Goal: Find specific page/section: Find specific page/section

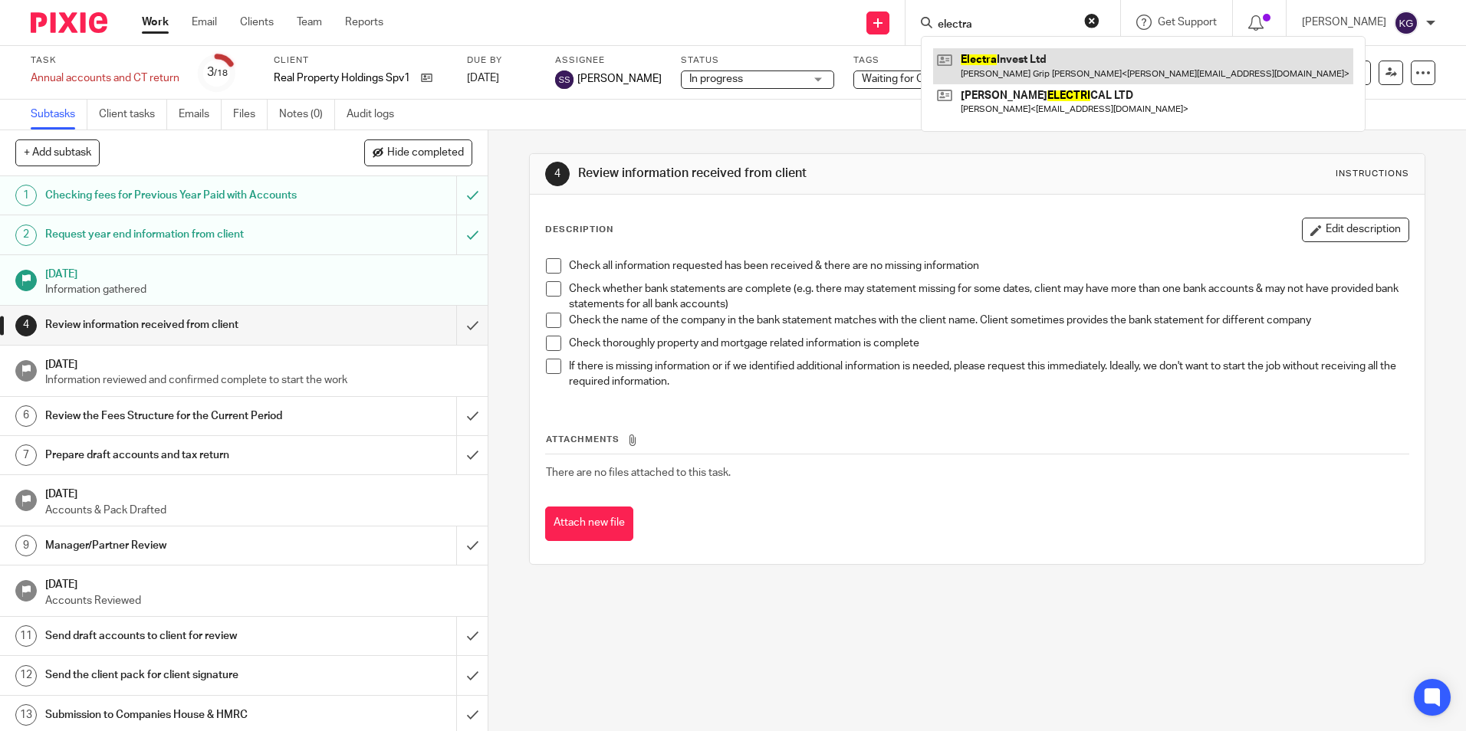
type input "electra"
click at [1019, 60] on link at bounding box center [1143, 65] width 420 height 35
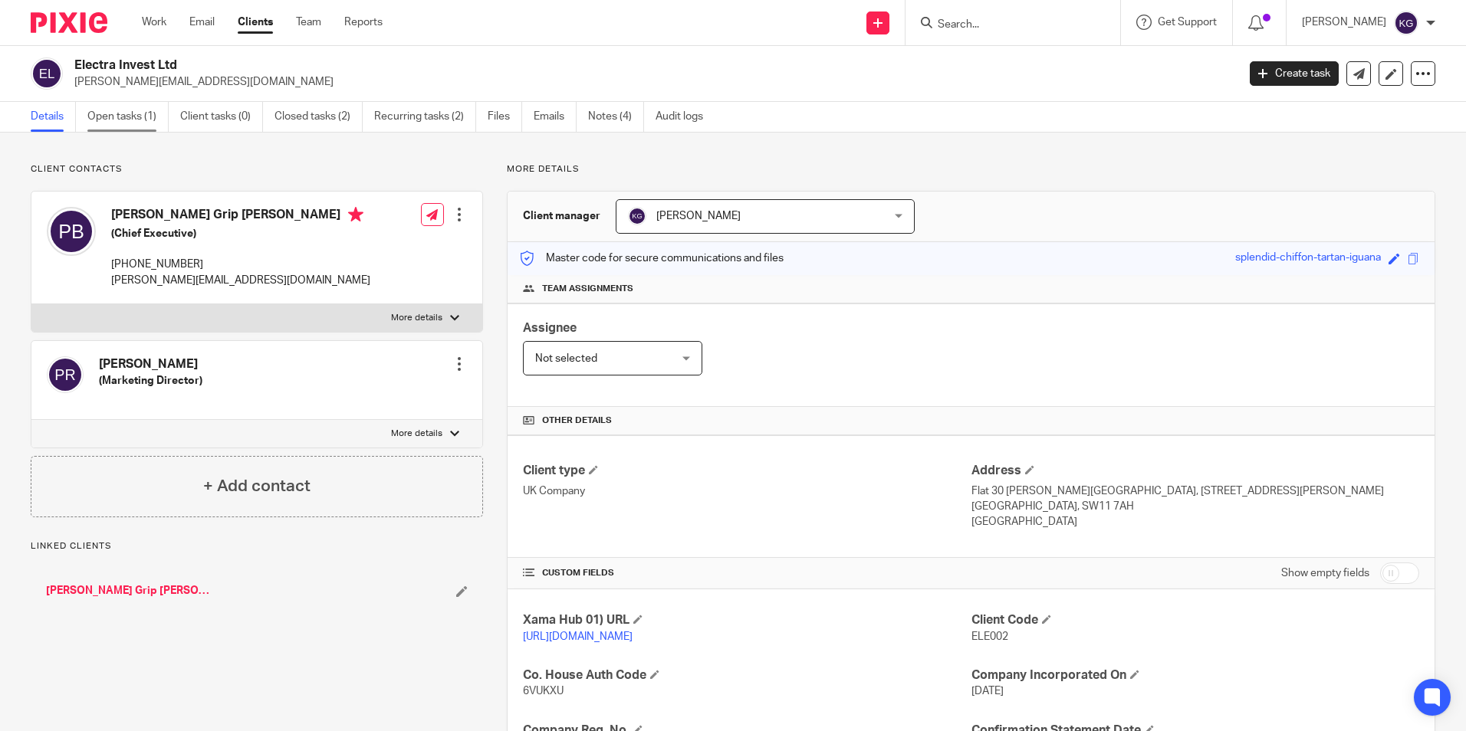
click at [154, 125] on link "Open tasks (1)" at bounding box center [127, 117] width 81 height 30
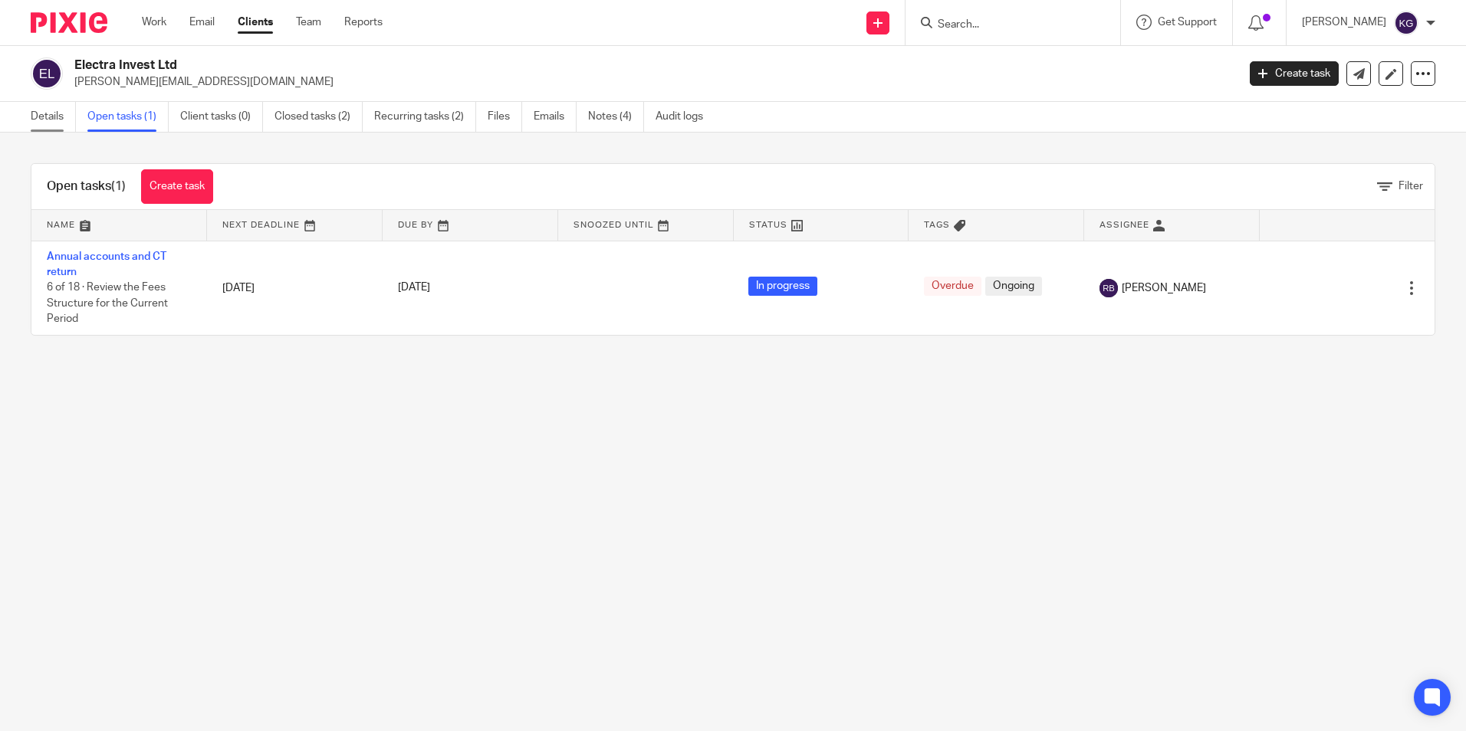
click at [64, 115] on link "Details" at bounding box center [53, 117] width 45 height 30
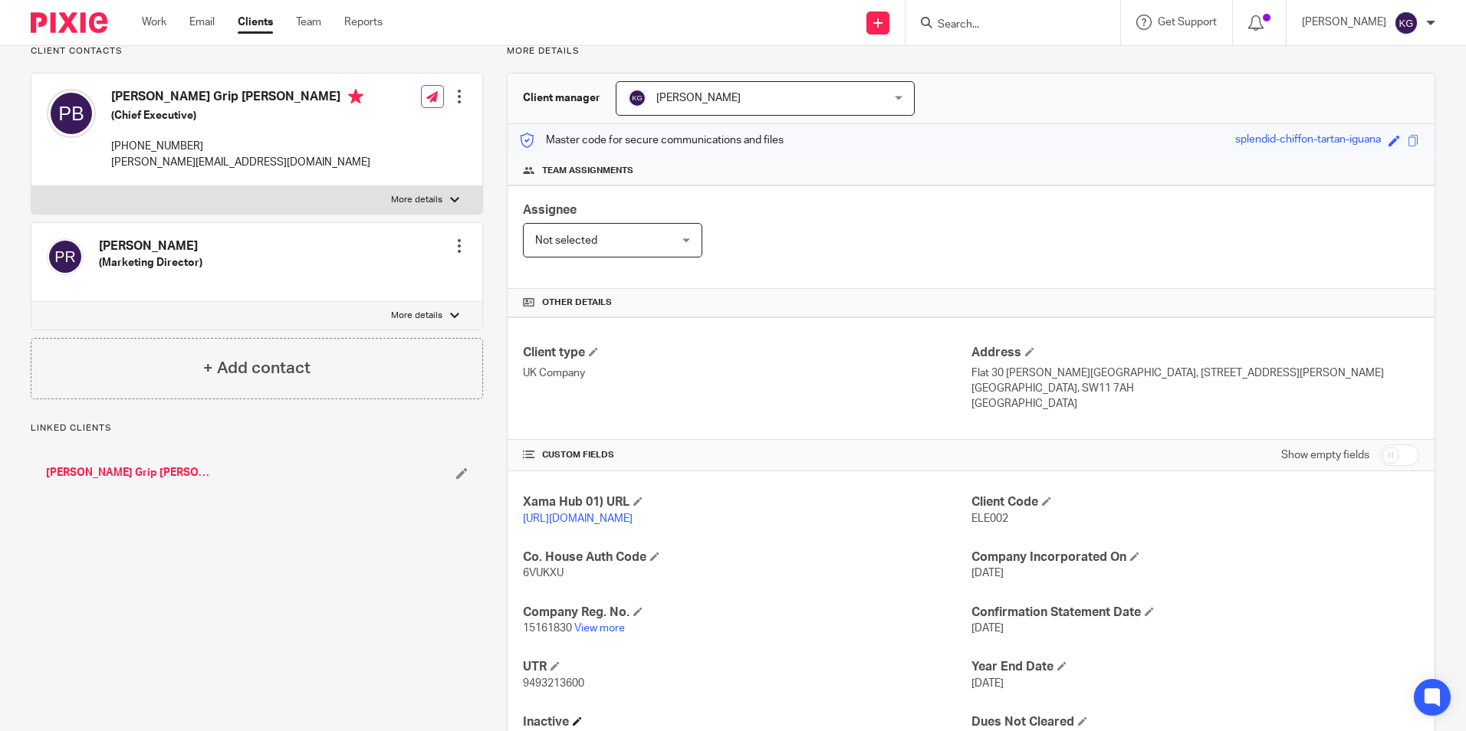
scroll to position [203, 0]
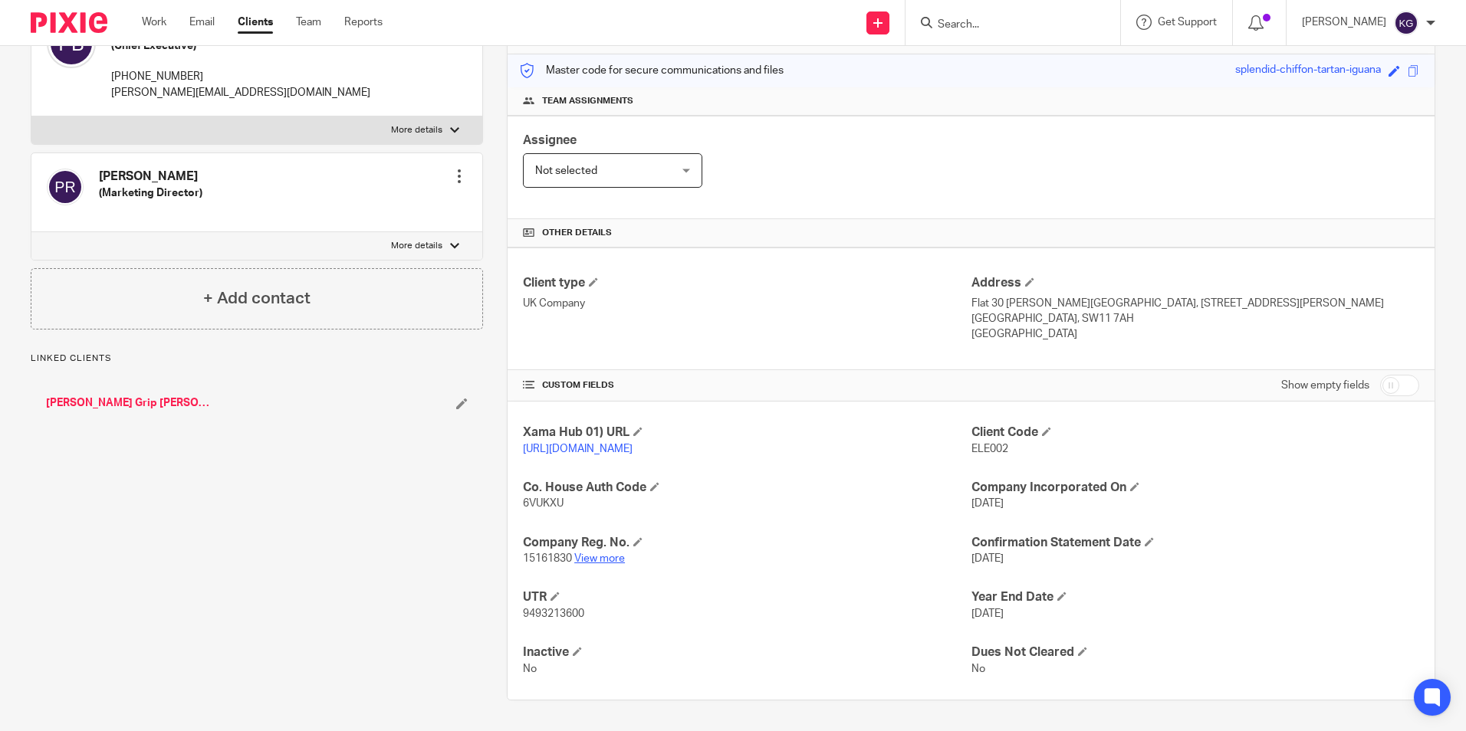
click at [590, 563] on link "View more" at bounding box center [599, 559] width 51 height 11
